Goal: Find specific page/section: Find specific page/section

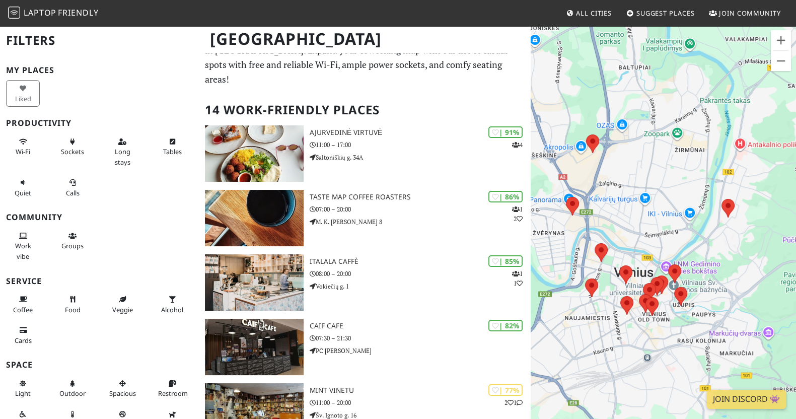
scroll to position [23, 0]
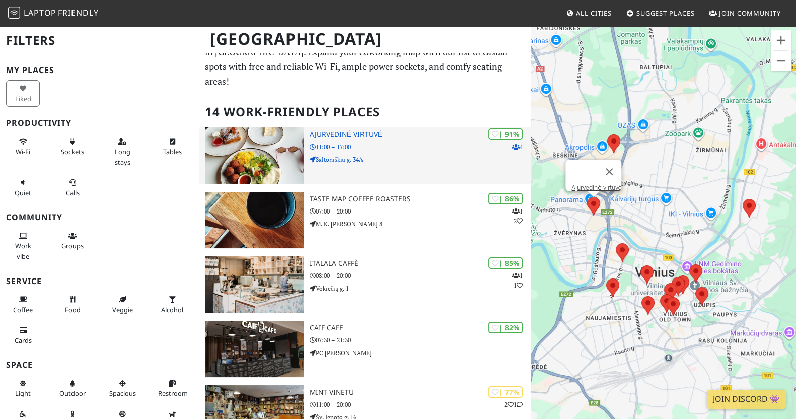
click at [283, 127] on img at bounding box center [254, 155] width 99 height 56
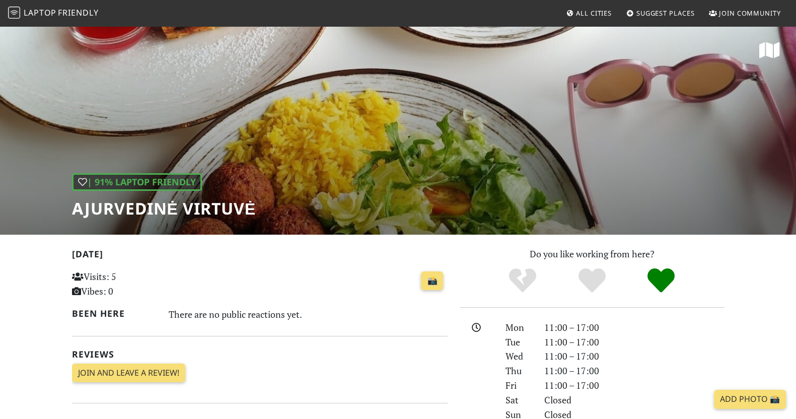
click at [436, 97] on div "| 91% Laptop Friendly Ajurvedinė virtuvė" at bounding box center [398, 130] width 796 height 210
click at [377, 26] on div "| 91% Laptop Friendly Ajurvedinė virtuvė" at bounding box center [398, 130] width 796 height 210
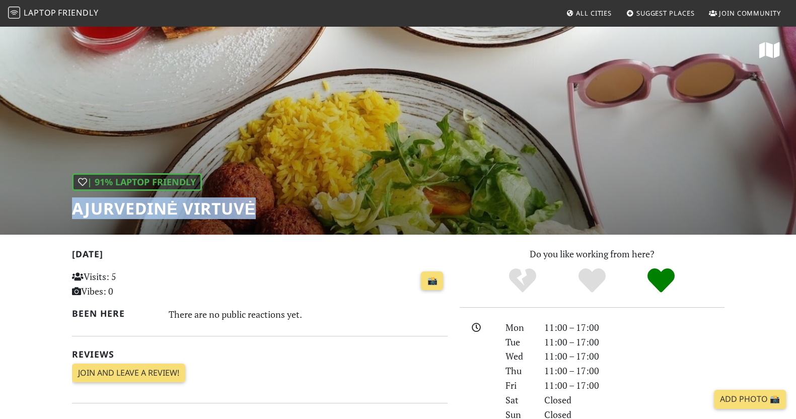
drag, startPoint x: 74, startPoint y: 153, endPoint x: 211, endPoint y: 161, distance: 136.7
click at [211, 161] on div "| 91% Laptop Friendly Ajurvedinė virtuvė" at bounding box center [398, 130] width 796 height 210
copy h1 "Ajurvedinė virtuvė"
